Goal: Task Accomplishment & Management: Manage account settings

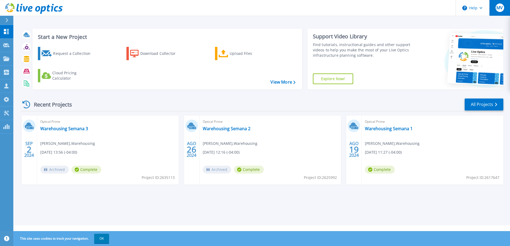
click at [498, 6] on span "MV" at bounding box center [499, 8] width 6 height 4
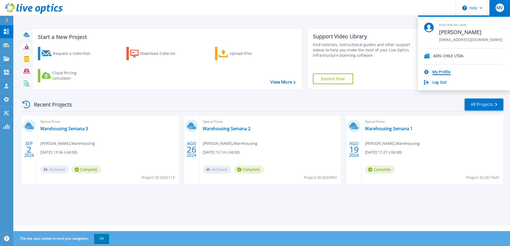
click at [441, 73] on link "My Profile" at bounding box center [441, 72] width 18 height 5
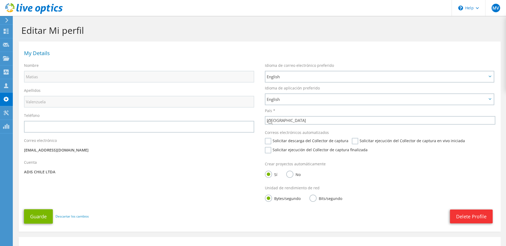
select select "45"
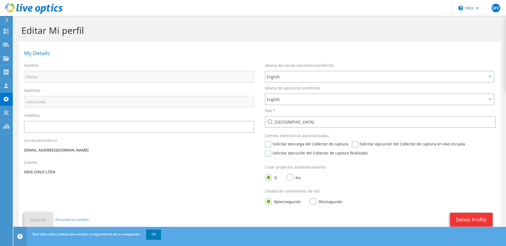
drag, startPoint x: 22, startPoint y: 172, endPoint x: 68, endPoint y: 172, distance: 45.9
click at [68, 172] on div "Cuenta ADIS CHILE LTDA" at bounding box center [139, 168] width 241 height 22
click at [215, 174] on p "ADIS CHILE LTDA" at bounding box center [139, 172] width 230 height 6
click at [490, 7] on div "MV" at bounding box center [495, 8] width 21 height 16
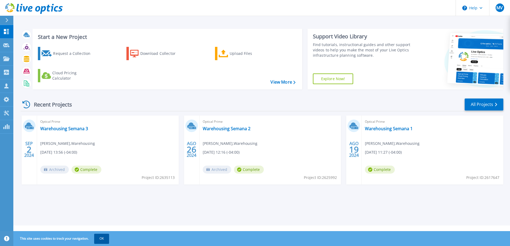
click at [103, 239] on button "OK" at bounding box center [101, 239] width 15 height 10
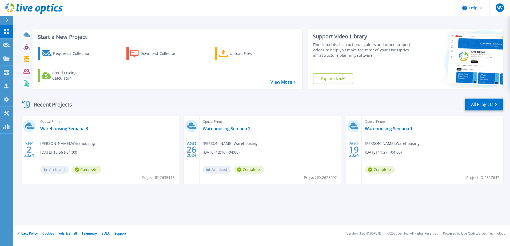
click at [489, 104] on link "All Projects" at bounding box center [483, 105] width 39 height 12
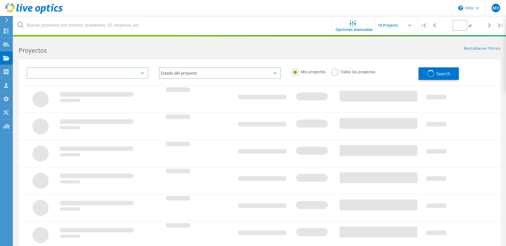
type input "1"
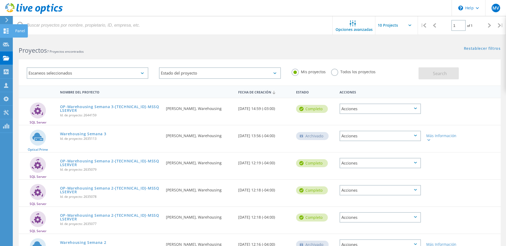
click at [8, 32] on use at bounding box center [6, 31] width 5 height 5
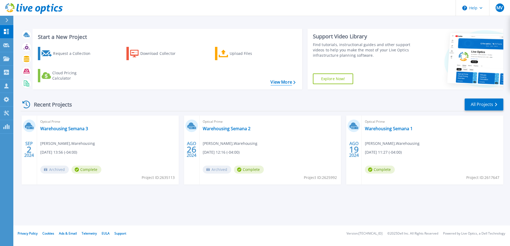
click at [284, 83] on link "View More" at bounding box center [282, 82] width 25 height 5
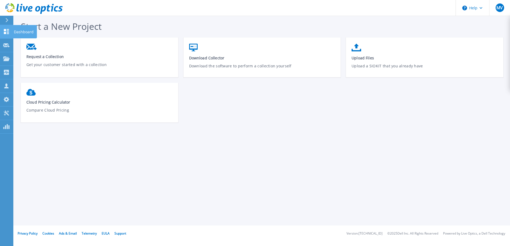
click at [7, 30] on icon at bounding box center [6, 31] width 6 height 5
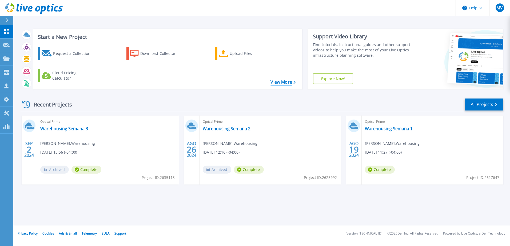
click at [281, 83] on link "View More" at bounding box center [282, 82] width 25 height 5
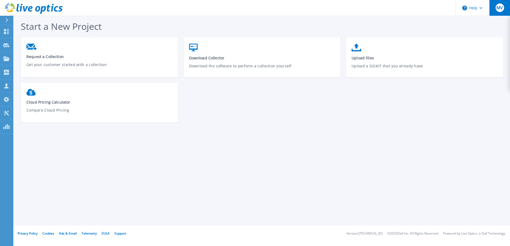
click at [493, 8] on button "MV" at bounding box center [499, 8] width 21 height 16
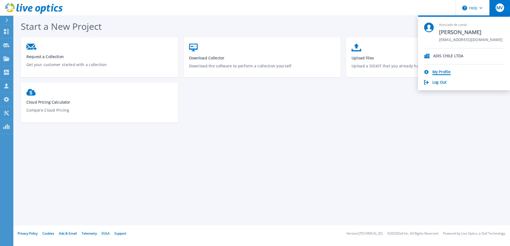
click at [443, 73] on link "My Profile" at bounding box center [441, 72] width 18 height 5
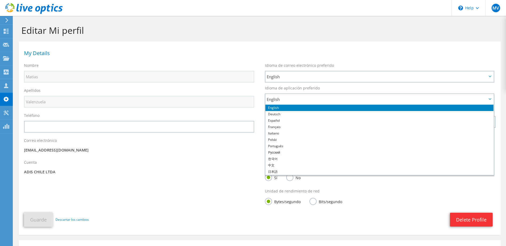
click at [283, 121] on li "Español" at bounding box center [379, 121] width 228 height 6
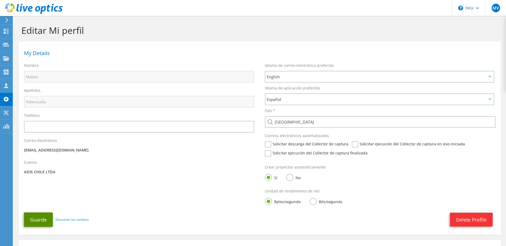
click at [37, 218] on button "Guarde" at bounding box center [38, 220] width 29 height 14
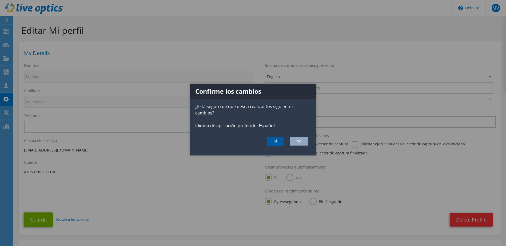
click at [279, 140] on button "Sí" at bounding box center [275, 141] width 17 height 9
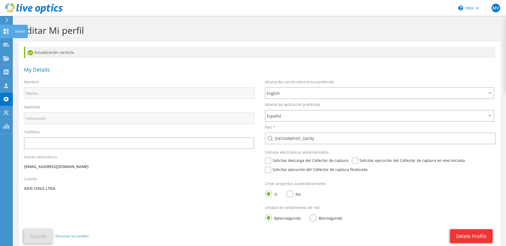
click at [9, 31] on icon at bounding box center [6, 31] width 6 height 5
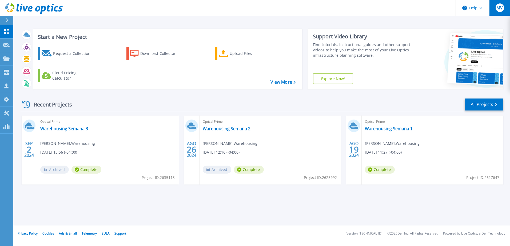
click at [497, 9] on span "MV" at bounding box center [499, 8] width 6 height 4
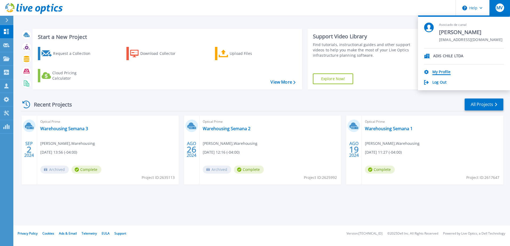
click at [440, 73] on link "My Profile" at bounding box center [441, 72] width 18 height 5
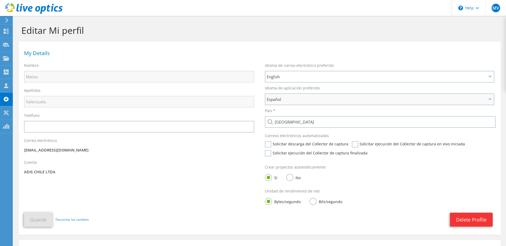
click at [318, 100] on span "Español" at bounding box center [377, 99] width 220 height 6
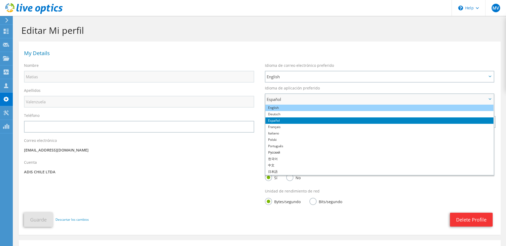
click at [299, 109] on li "English" at bounding box center [379, 108] width 228 height 6
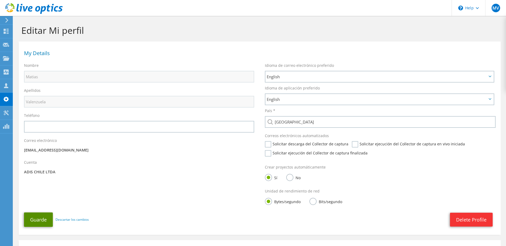
click at [44, 222] on button "Guarde" at bounding box center [38, 220] width 29 height 14
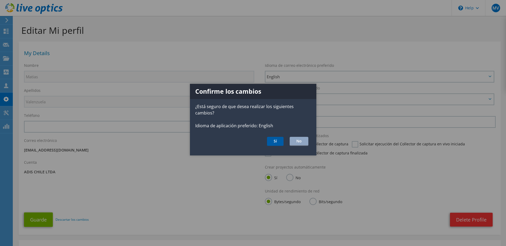
click at [276, 141] on button "Sí" at bounding box center [275, 141] width 17 height 9
